Goal: Transaction & Acquisition: Purchase product/service

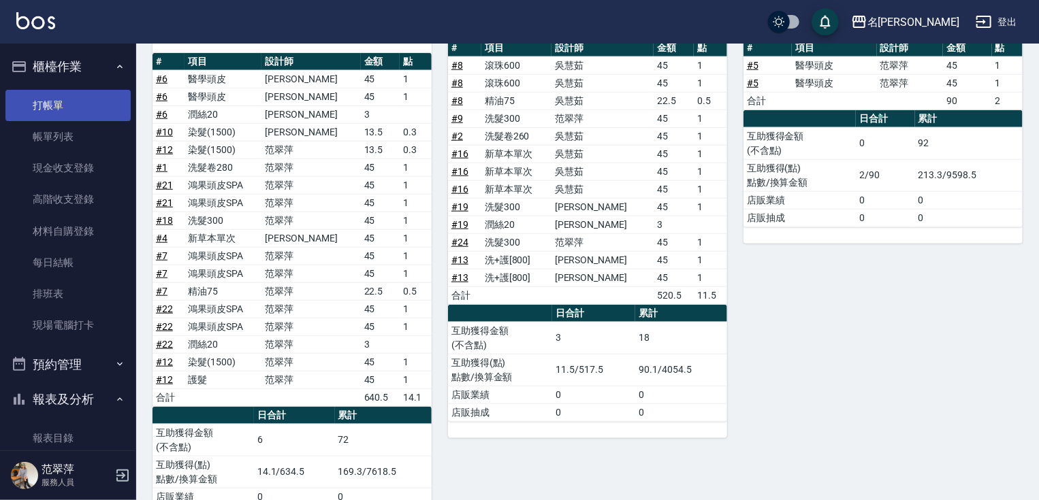
click at [58, 103] on link "打帳單" at bounding box center [67, 105] width 125 height 31
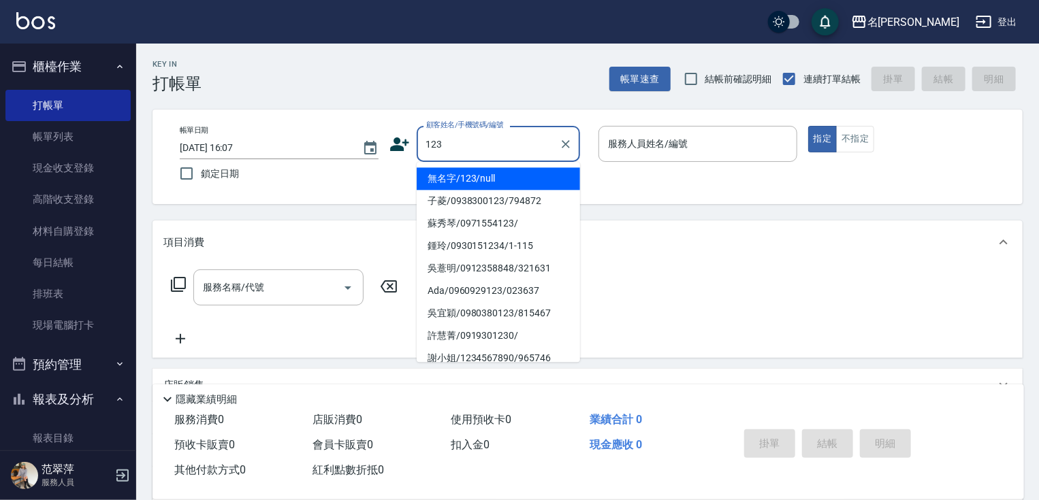
drag, startPoint x: 485, startPoint y: 175, endPoint x: 632, endPoint y: 174, distance: 146.4
click at [489, 175] on li "無名字/123/null" at bounding box center [498, 178] width 163 height 22
type input "無名字/123/null"
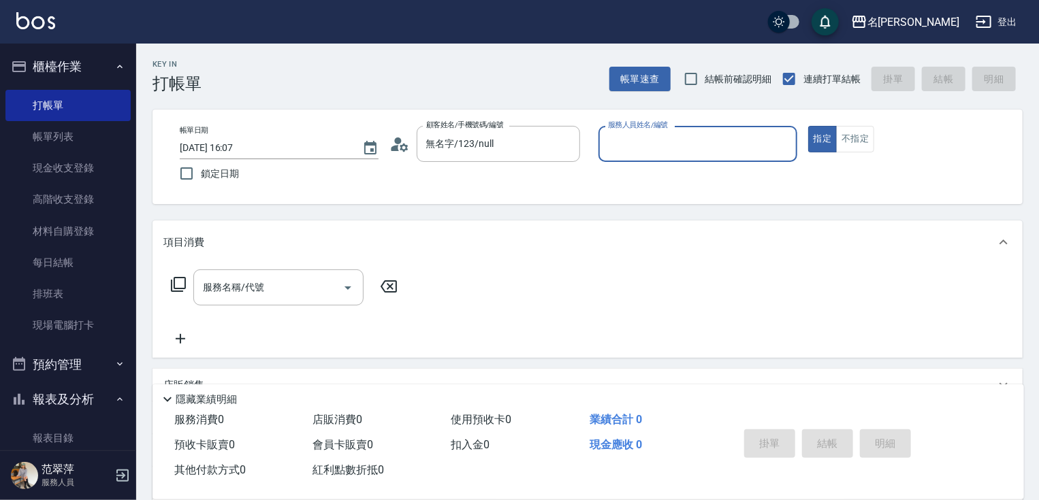
click at [635, 133] on input "服務人員姓名/編號" at bounding box center [698, 144] width 187 height 24
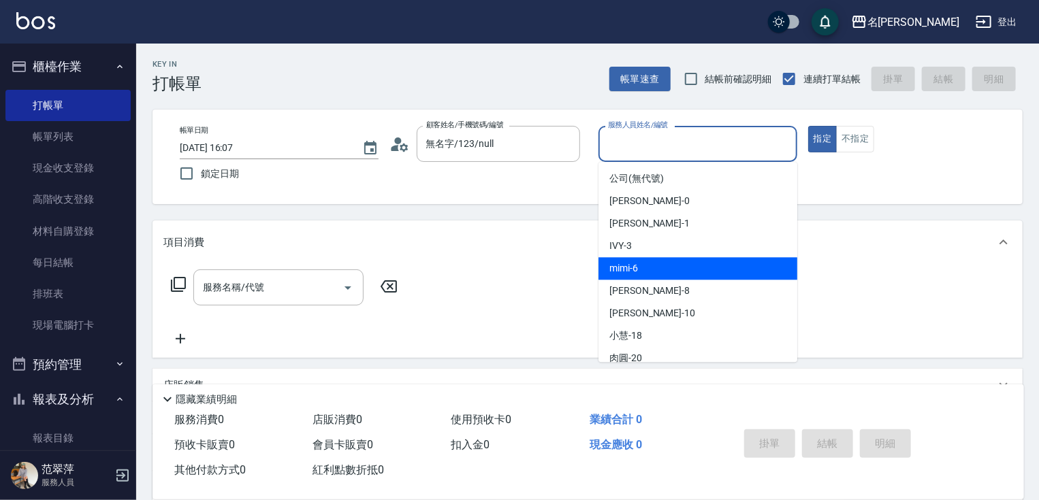
click at [646, 265] on div "mimi -6" at bounding box center [697, 268] width 199 height 22
type input "mimi-6"
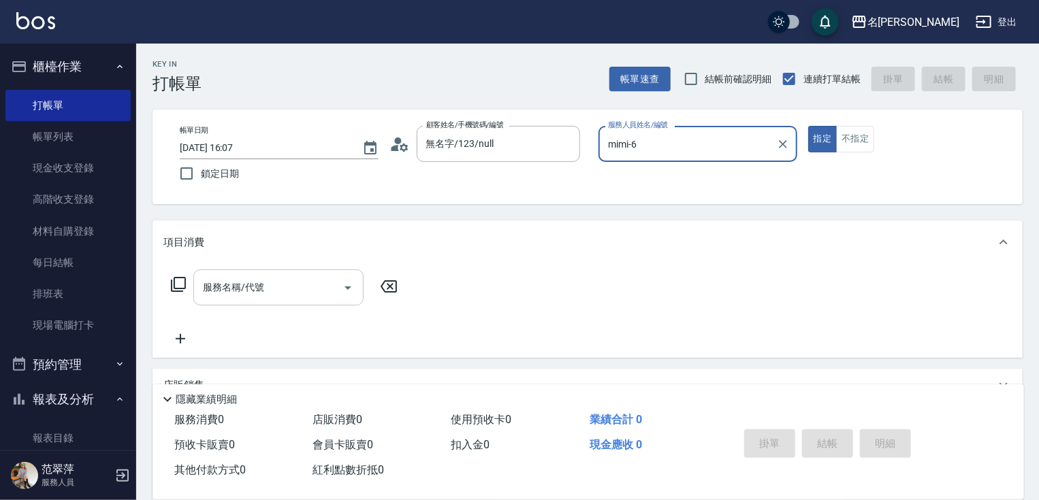
click at [262, 291] on div "服務名稱/代號 服務名稱/代號" at bounding box center [278, 288] width 170 height 36
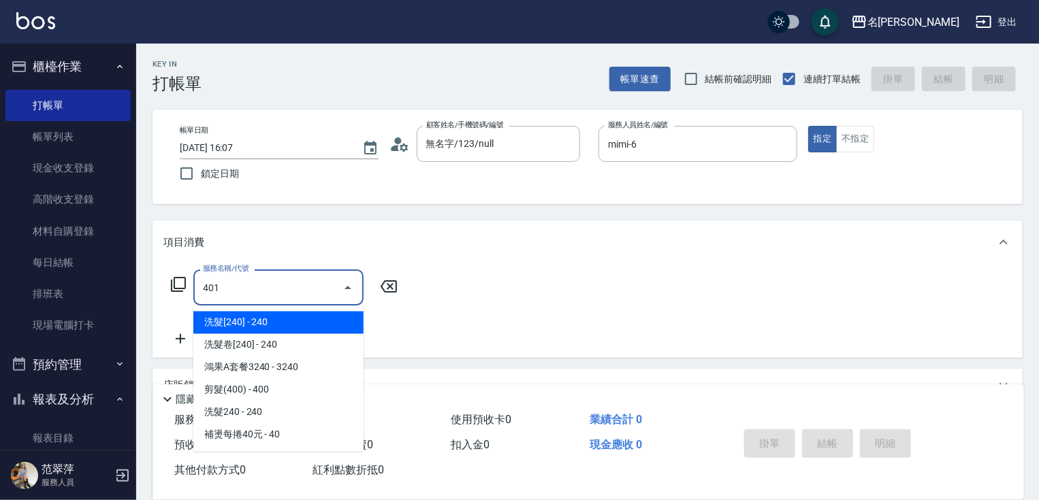
type input "剪髮(400)(401)"
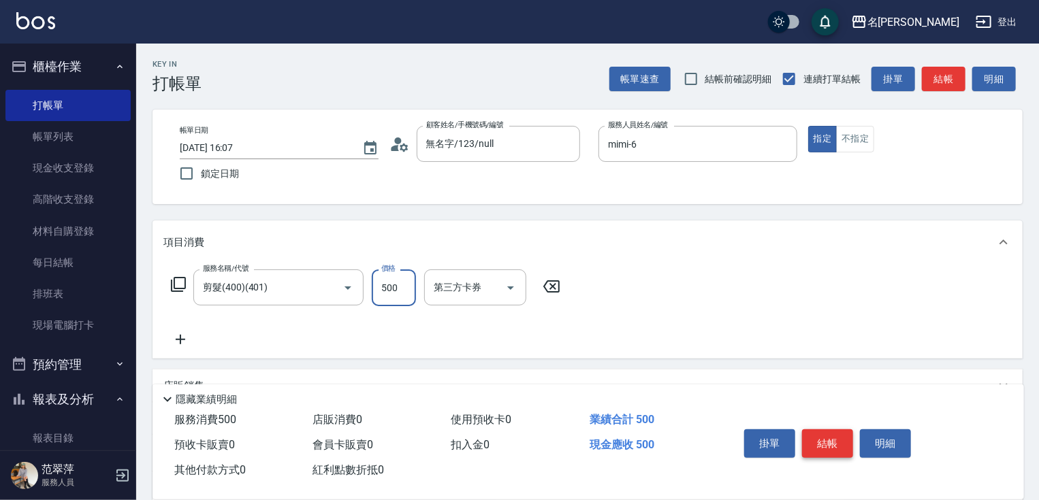
type input "500"
click at [816, 437] on button "結帳" at bounding box center [827, 444] width 51 height 29
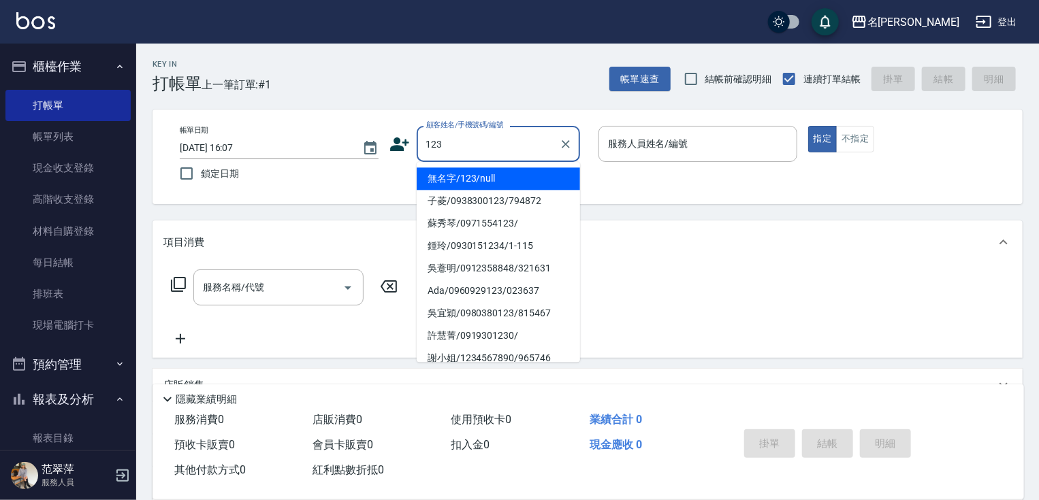
click at [485, 173] on li "無名字/123/null" at bounding box center [498, 178] width 163 height 22
type input "無名字/123/null"
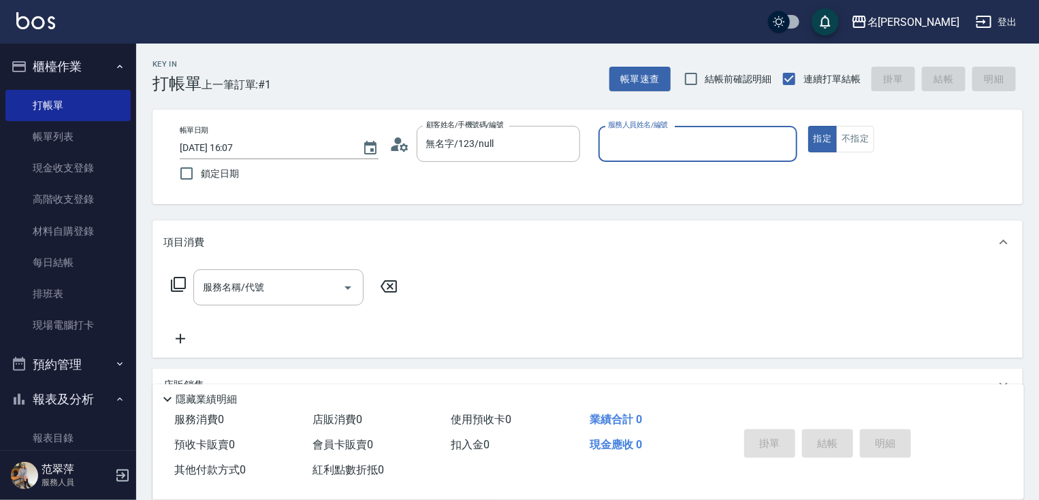
click at [636, 144] on input "服務人員姓名/編號" at bounding box center [698, 144] width 187 height 24
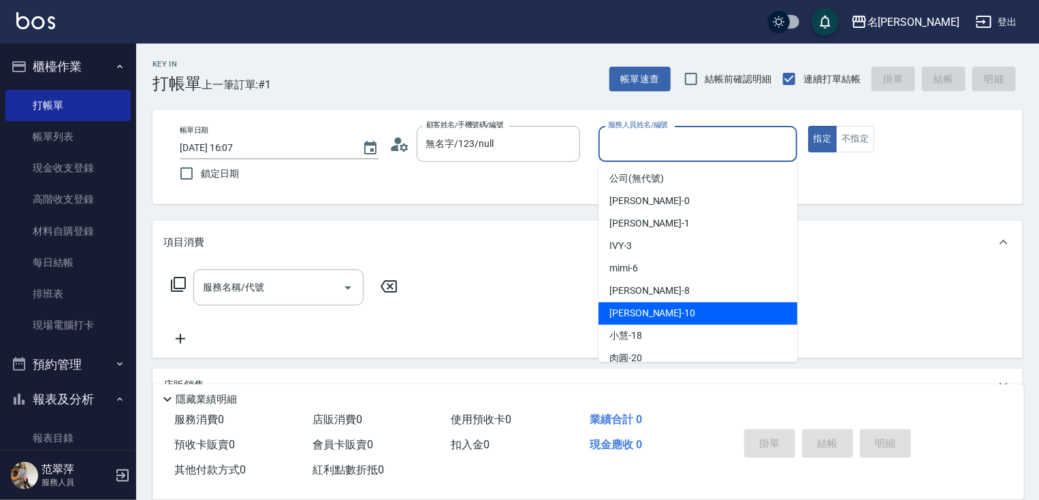
click at [664, 306] on div "[PERSON_NAME] -10" at bounding box center [697, 313] width 199 height 22
type input "[PERSON_NAME]-10"
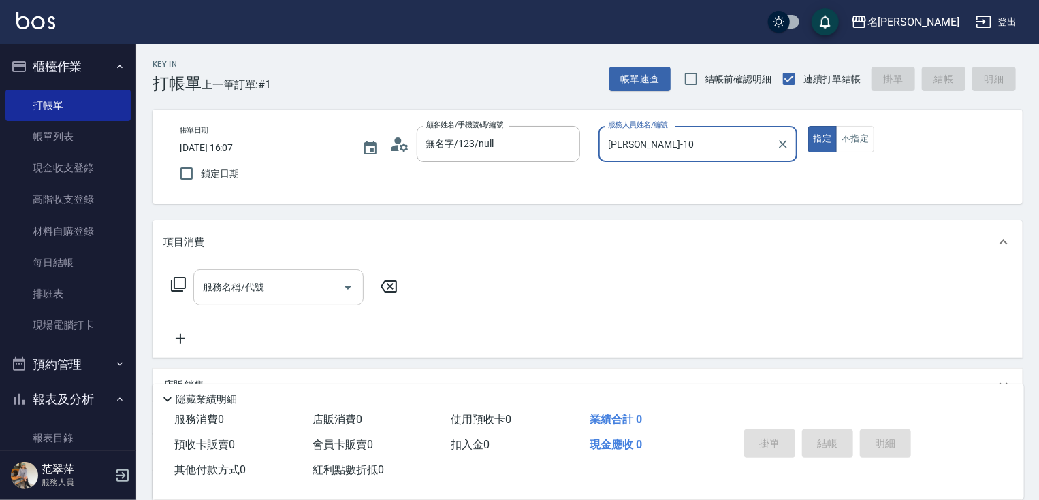
click at [263, 281] on input "服務名稱/代號" at bounding box center [268, 288] width 138 height 24
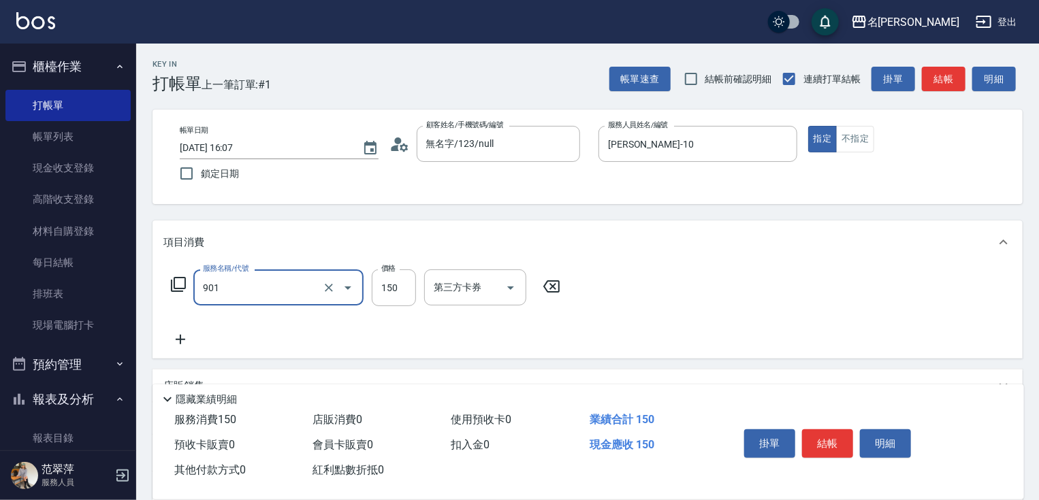
type input "修手[150](901)"
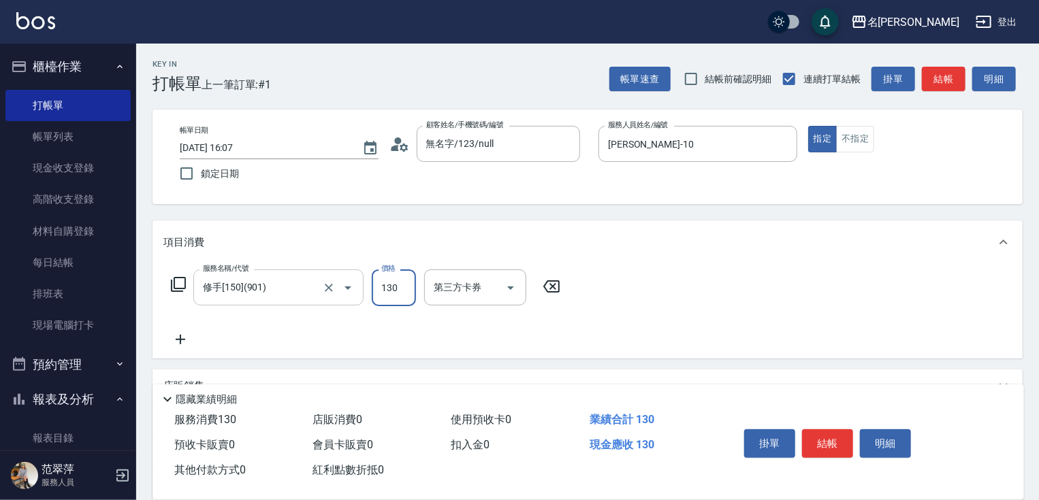
type input "1300"
